Goal: Find specific page/section: Find specific page/section

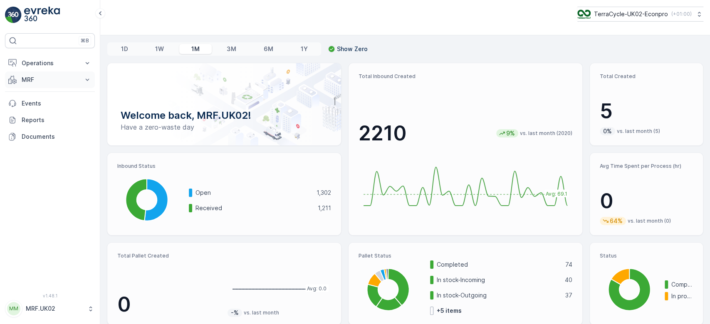
click at [50, 76] on p "MRF" at bounding box center [50, 80] width 57 height 8
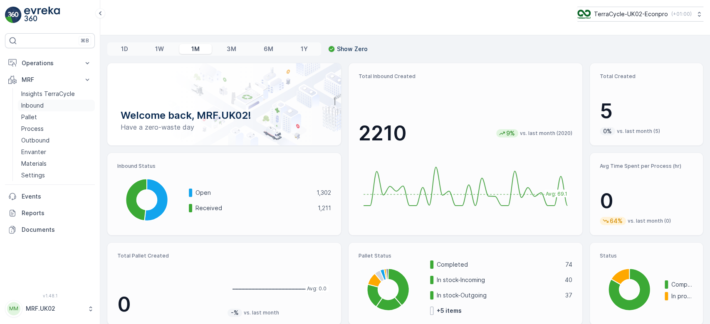
click at [52, 106] on link "Inbound" at bounding box center [56, 106] width 77 height 12
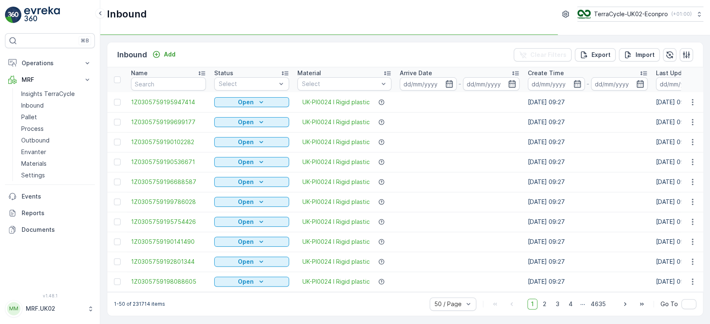
click at [229, 79] on div "Select" at bounding box center [251, 83] width 75 height 13
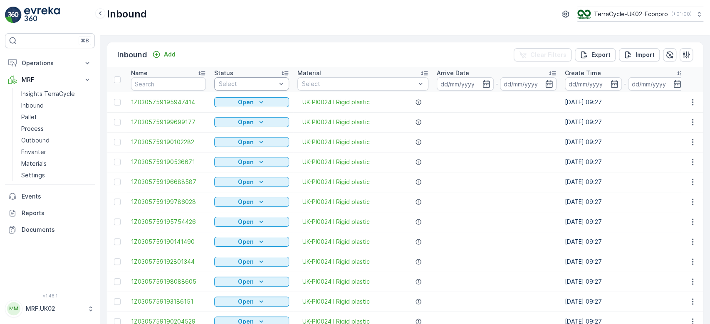
click at [246, 82] on div at bounding box center [247, 84] width 59 height 7
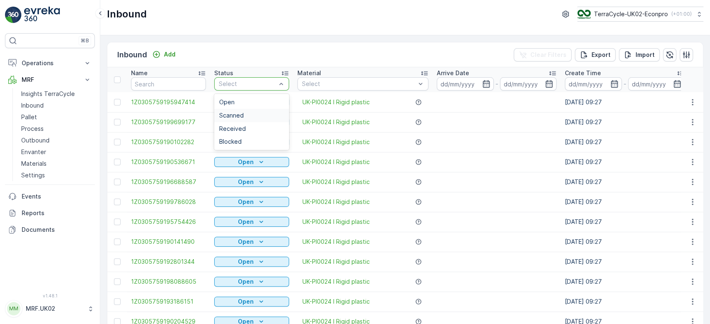
click at [242, 114] on span "Scanned" at bounding box center [231, 115] width 25 height 7
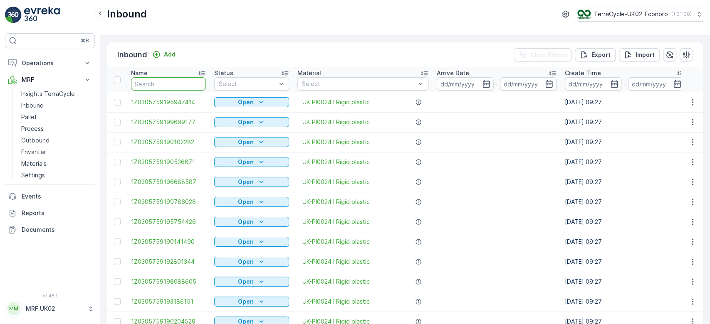
click at [181, 81] on input "text" at bounding box center [168, 83] width 75 height 13
click at [34, 101] on p "Inbound" at bounding box center [32, 105] width 22 height 8
click at [43, 128] on p "Process" at bounding box center [32, 129] width 22 height 8
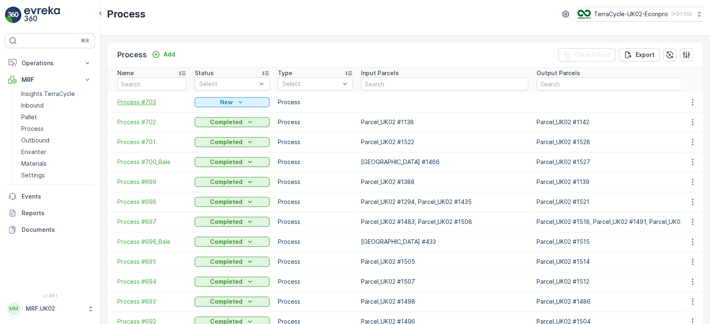
click at [140, 99] on span "Process #703" at bounding box center [151, 102] width 69 height 8
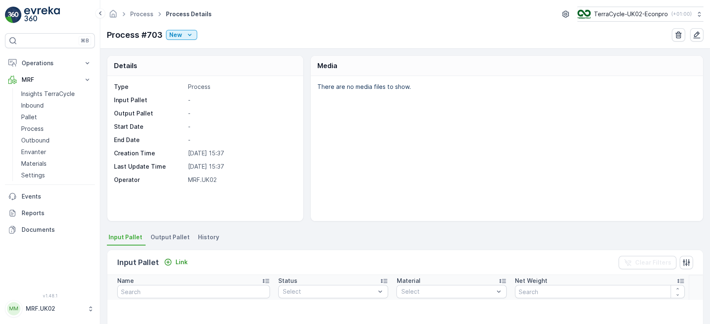
click at [350, 162] on div "There are no media files to show." at bounding box center [507, 148] width 392 height 145
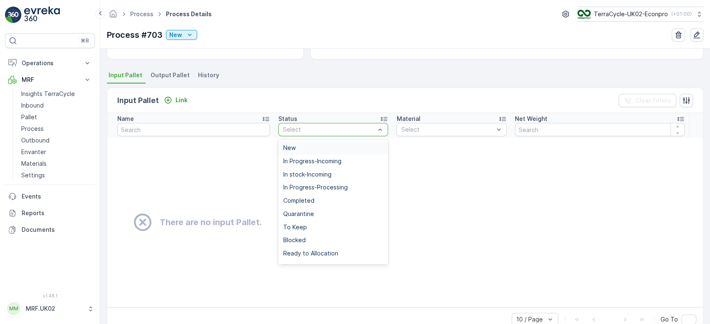
scroll to position [177, 0]
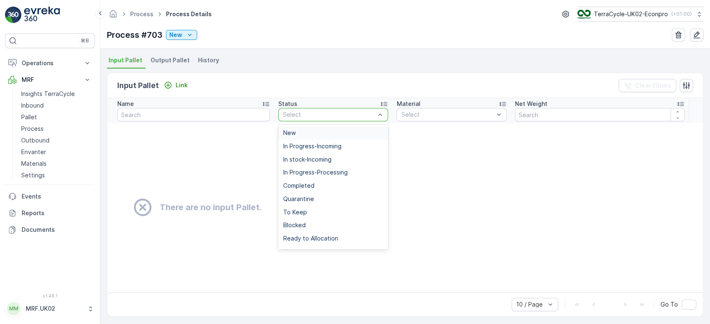
click at [350, 121] on div "11 results available. Use Up and Down to choose options, press Enter to select …" at bounding box center [333, 114] width 110 height 13
click at [350, 162] on div "In stock-Incoming" at bounding box center [333, 159] width 110 height 13
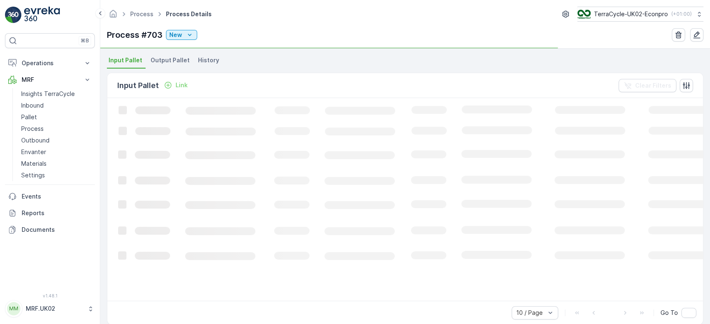
click at [350, 162] on icon "Loading..." at bounding box center [506, 199] width 798 height 202
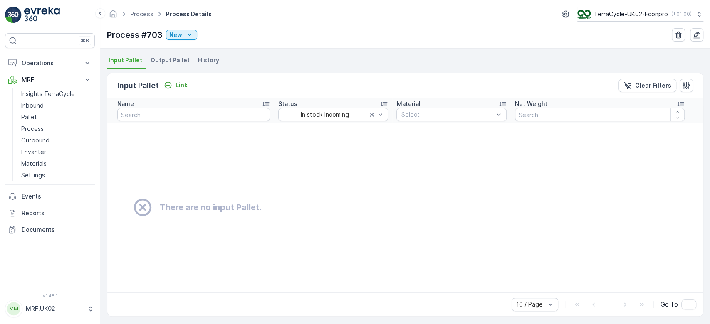
click at [244, 166] on td "There are no input Pallet." at bounding box center [404, 207] width 595 height 169
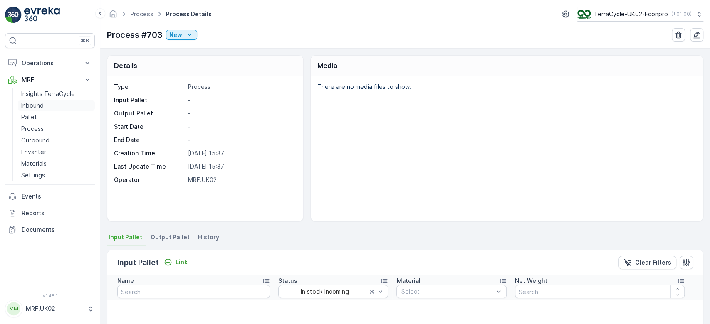
click at [31, 104] on p "Inbound" at bounding box center [32, 105] width 22 height 8
